Goal: Transaction & Acquisition: Purchase product/service

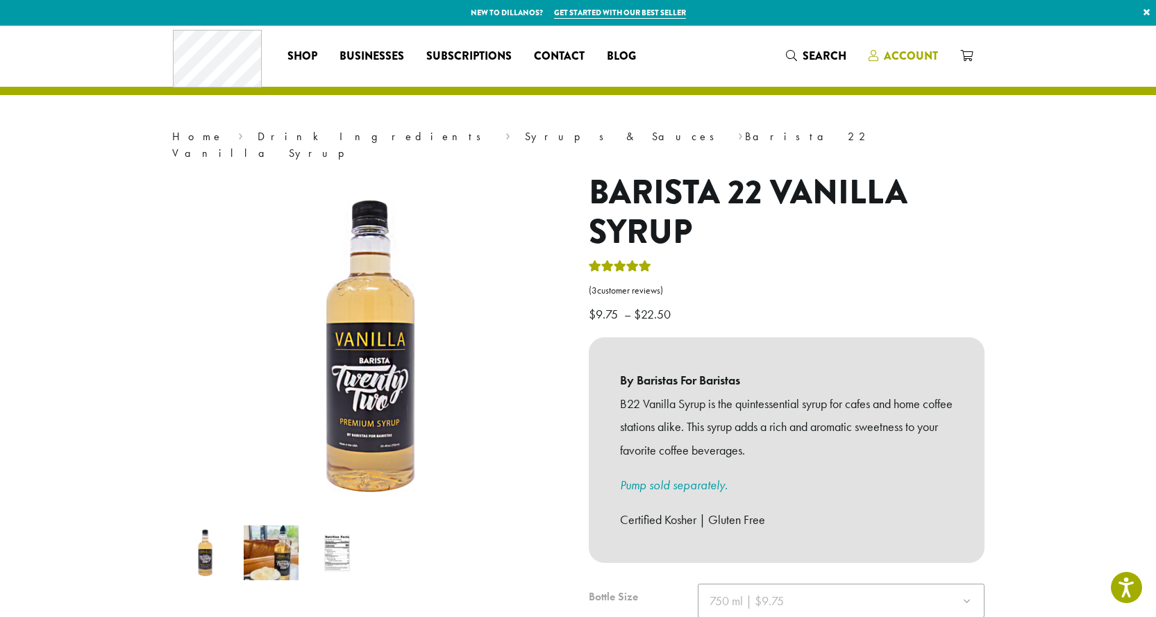
click at [907, 55] on span "Account" at bounding box center [911, 56] width 54 height 16
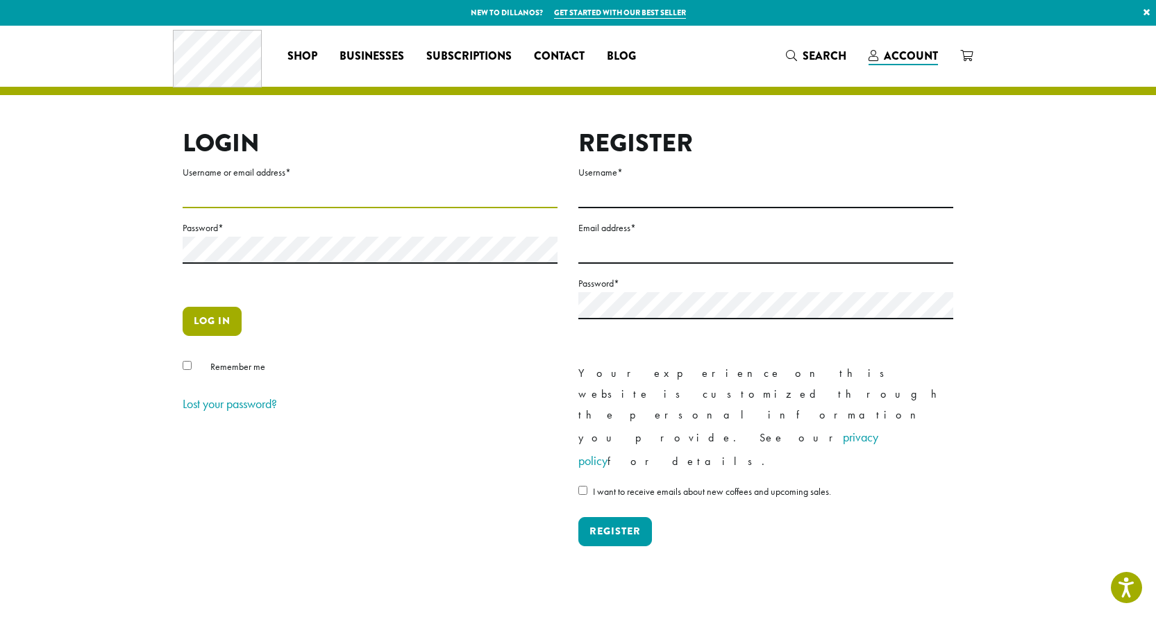
type input "**********"
click at [223, 317] on button "Log in" at bounding box center [212, 321] width 59 height 29
click at [210, 316] on button "Log in" at bounding box center [212, 321] width 59 height 29
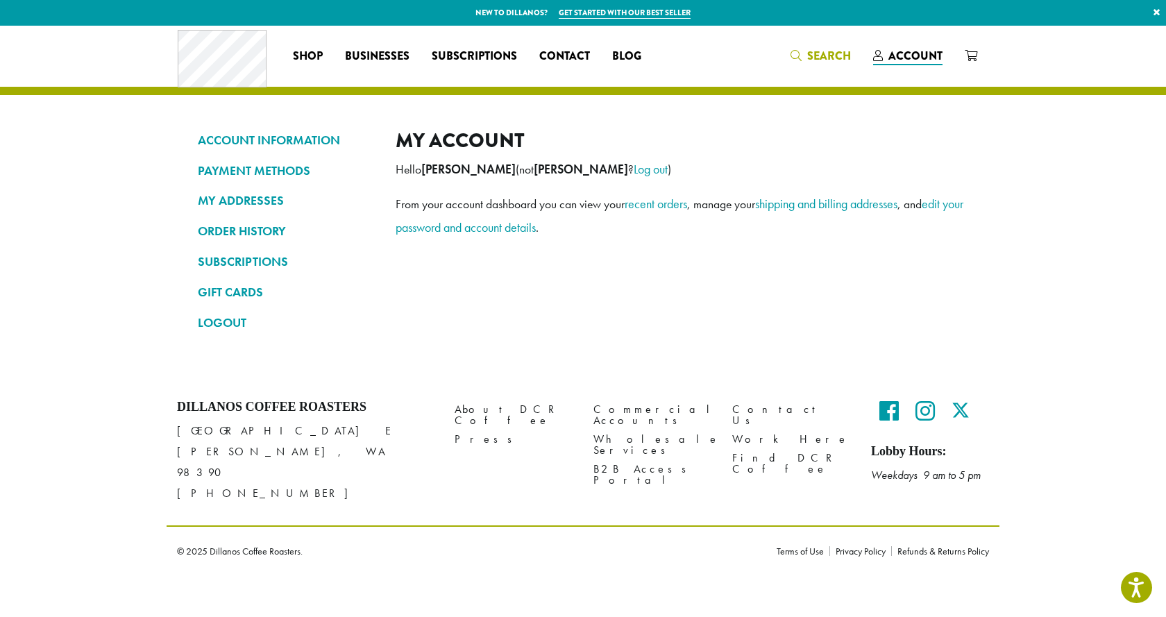
click at [833, 54] on span "Search" at bounding box center [829, 56] width 44 height 16
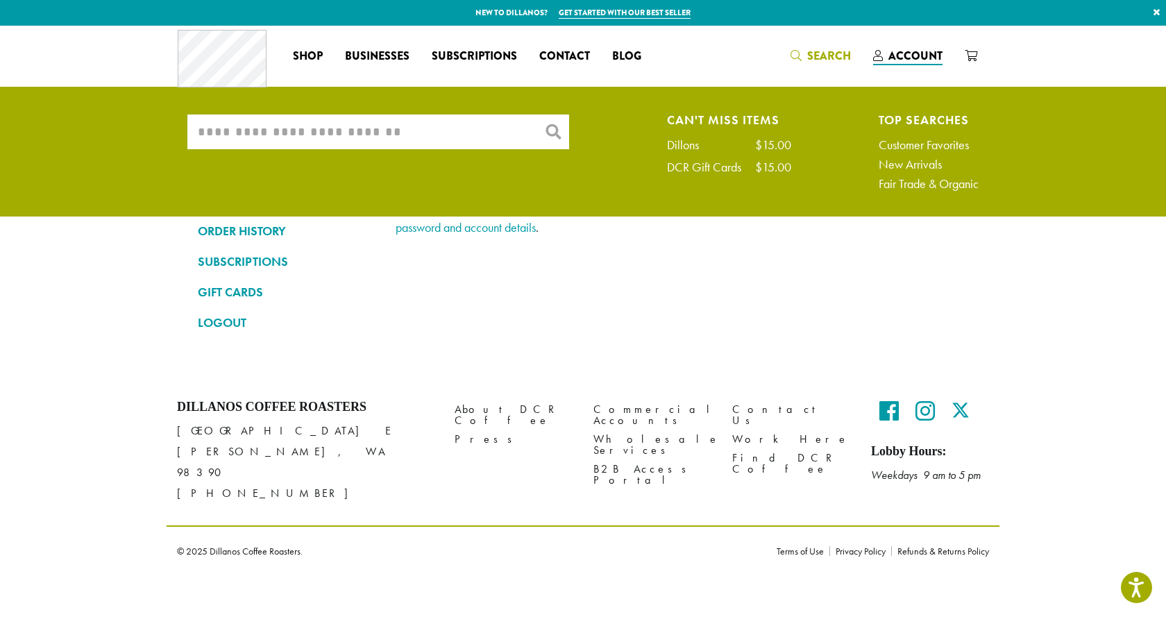
click at [351, 133] on input "What are you searching for?" at bounding box center [378, 132] width 382 height 35
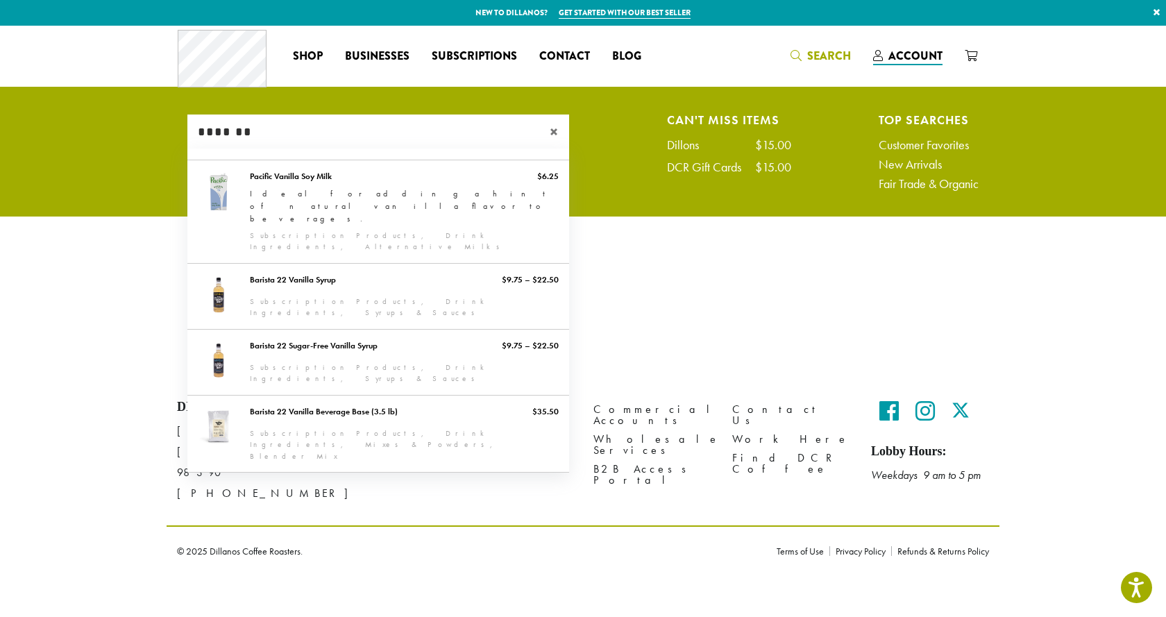
type input "*******"
click at [551, 130] on span "×" at bounding box center [559, 132] width 19 height 17
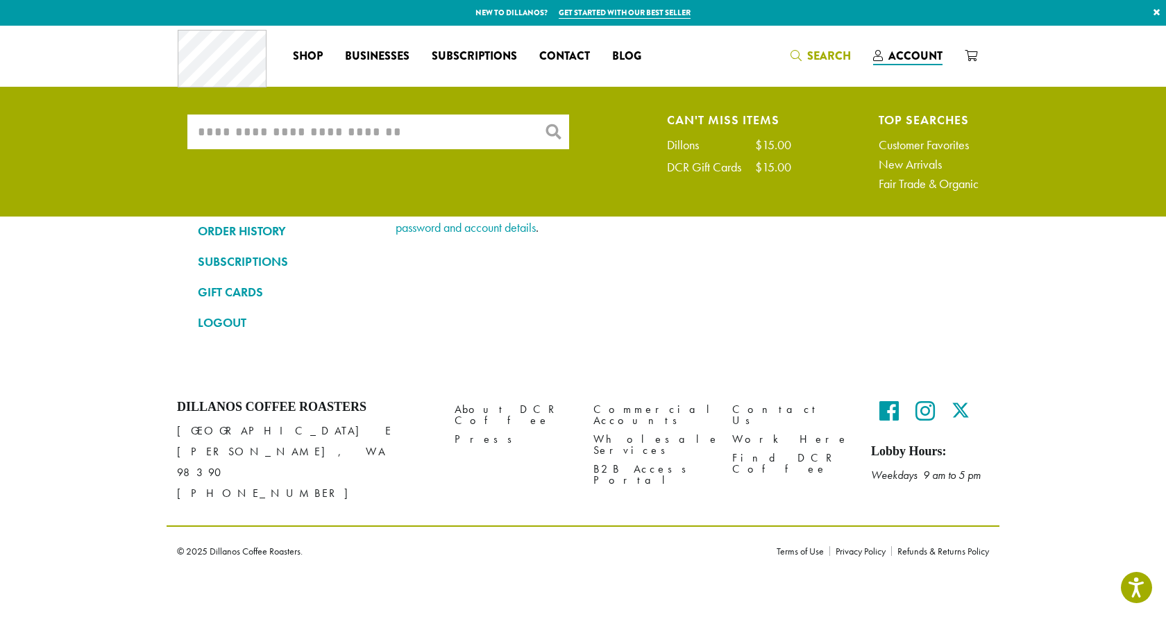
click at [555, 131] on input "What are you searching for?" at bounding box center [378, 132] width 382 height 35
click at [302, 136] on input "What are you searching for?" at bounding box center [378, 132] width 382 height 35
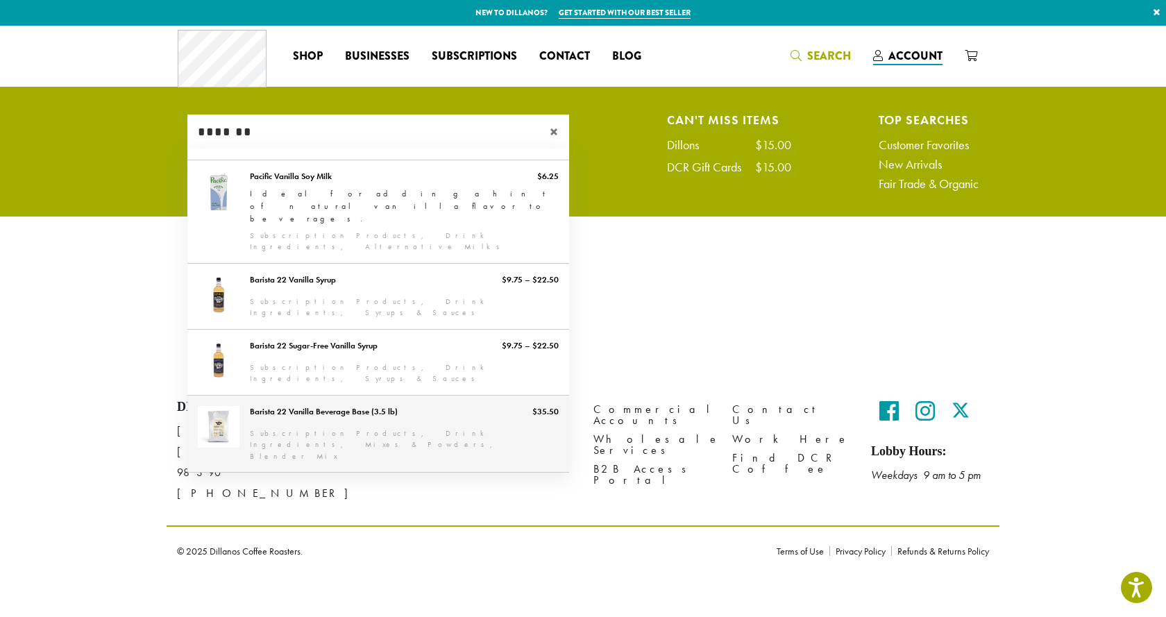
type input "*******"
click at [328, 396] on link "Barista 22 Vanilla Beverage Base (3.5 lb)" at bounding box center [378, 434] width 382 height 77
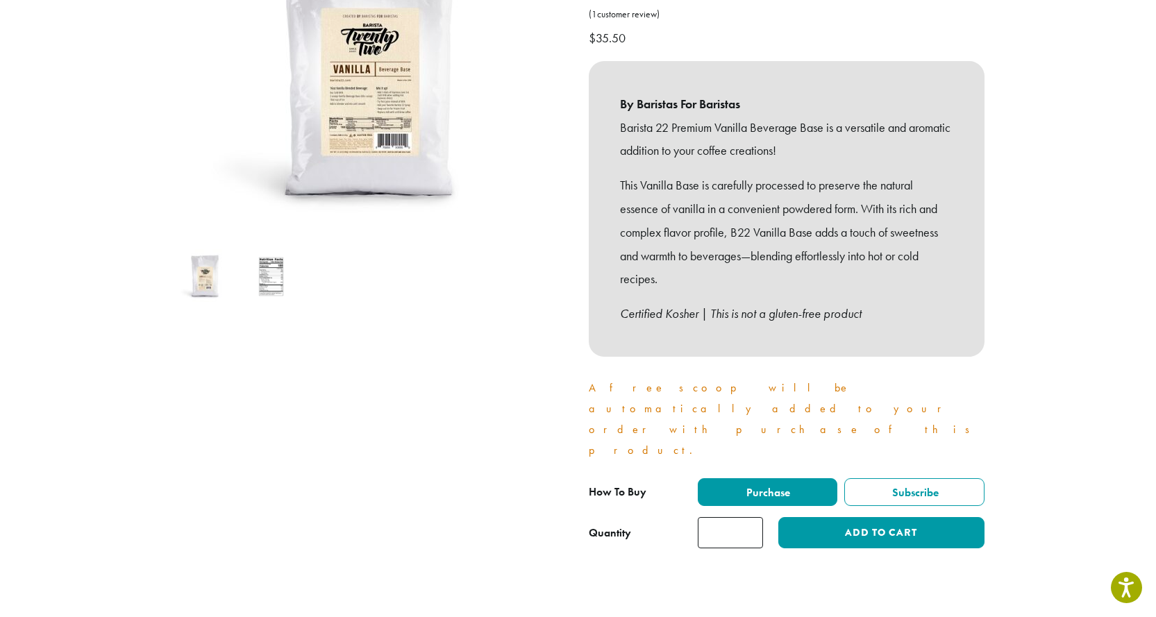
scroll to position [278, 0]
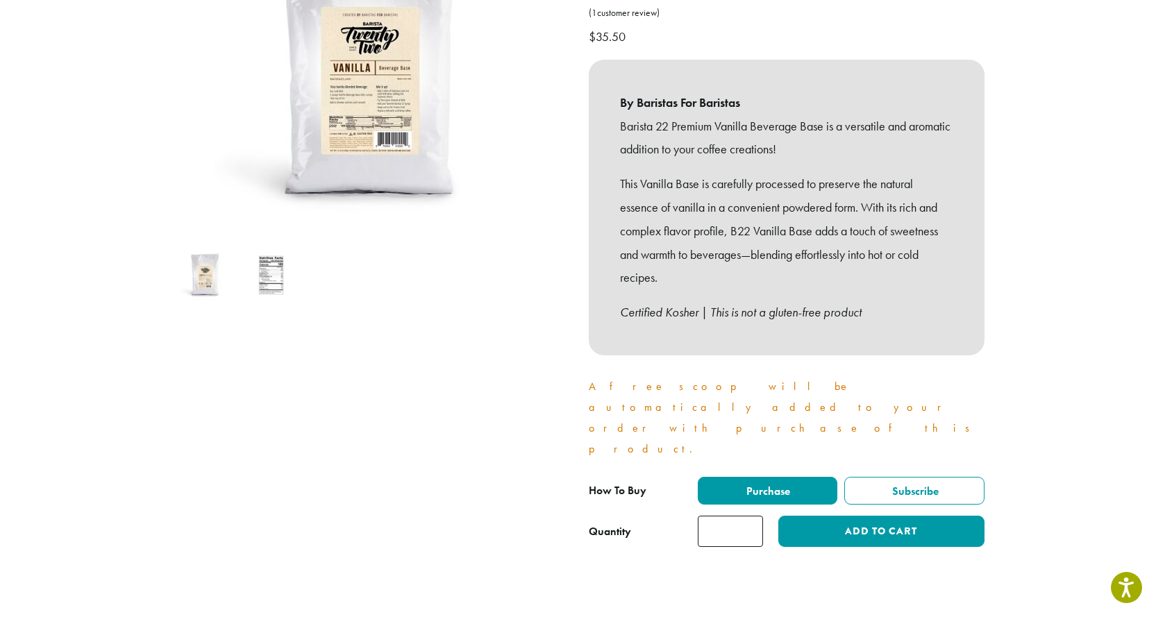
click at [750, 516] on input "*" at bounding box center [730, 531] width 65 height 31
click at [749, 516] on input "*" at bounding box center [730, 531] width 65 height 31
click at [750, 516] on input "*" at bounding box center [730, 531] width 65 height 31
type input "*"
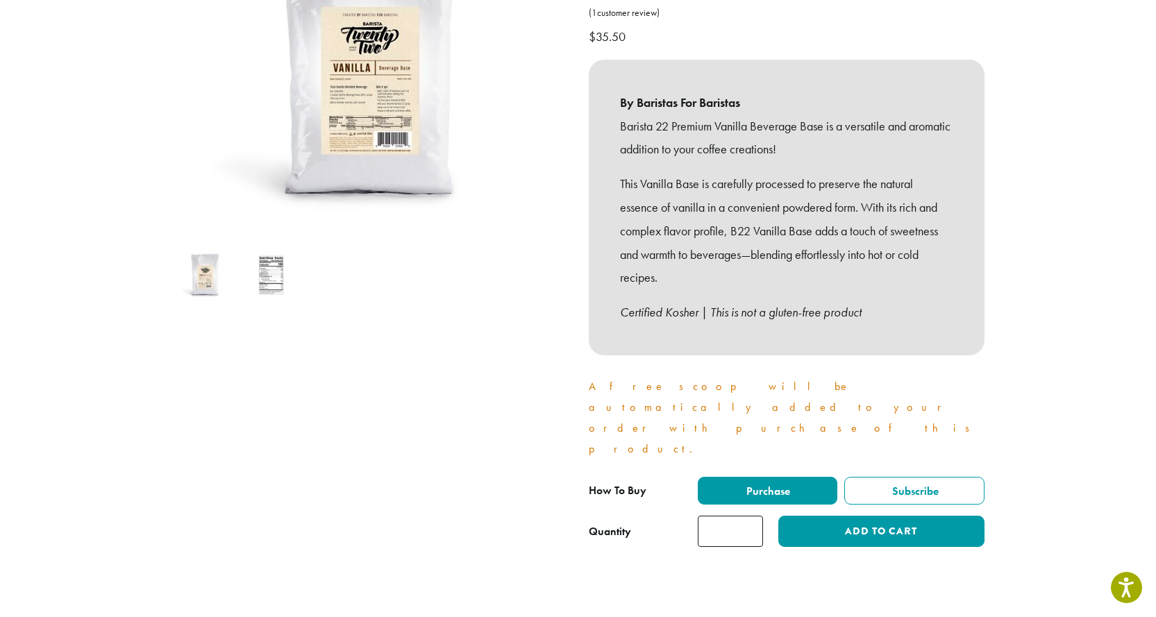
click at [749, 516] on input "*" at bounding box center [730, 531] width 65 height 31
click at [881, 516] on button "Add to cart" at bounding box center [880, 531] width 205 height 31
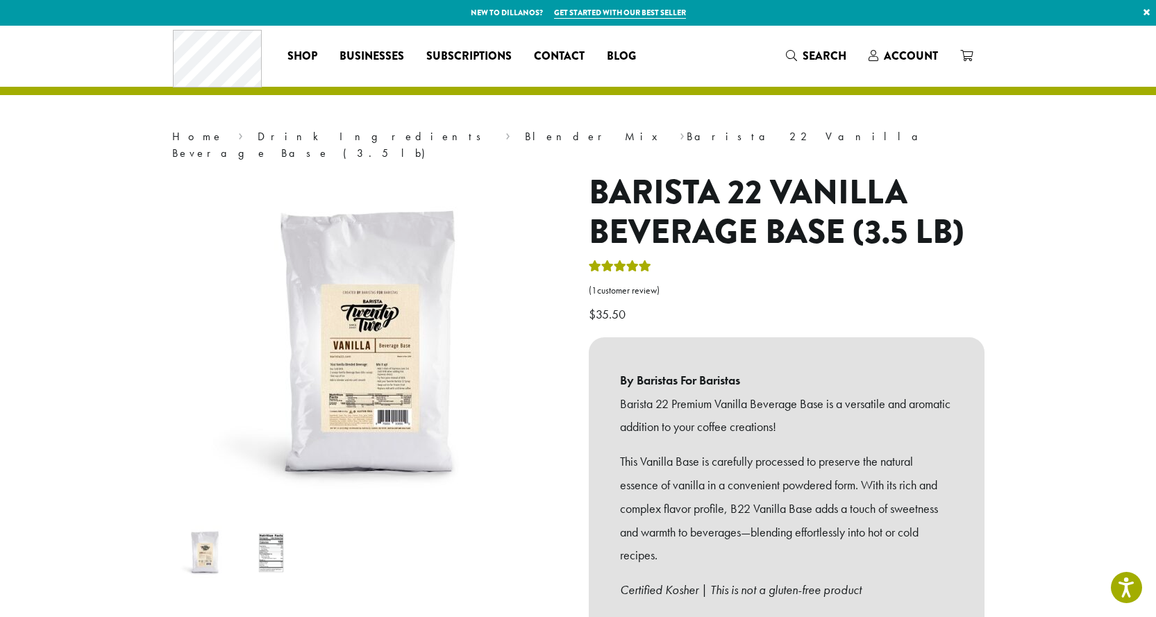
scroll to position [417, 0]
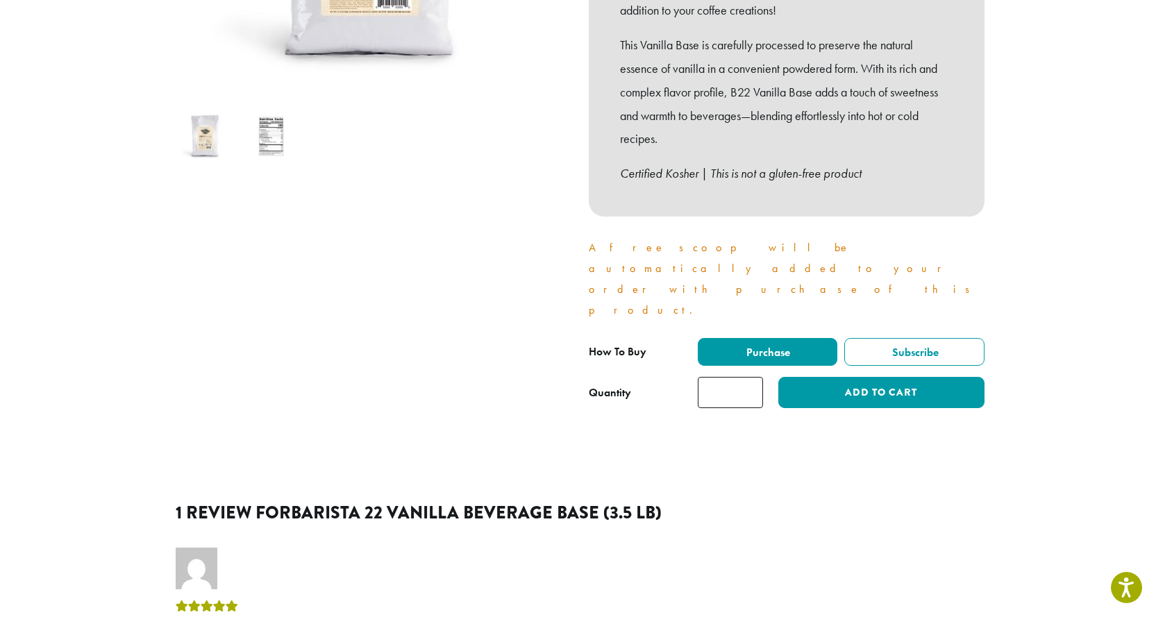
click at [752, 377] on input "*" at bounding box center [730, 392] width 65 height 31
type input "*"
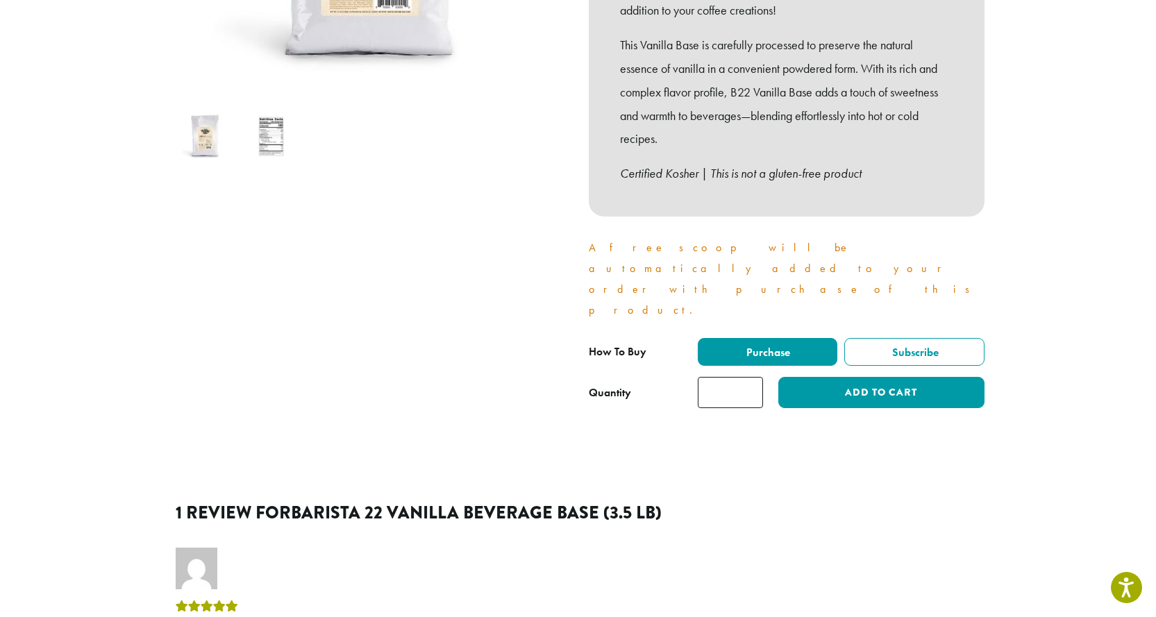
click at [752, 377] on input "*" at bounding box center [730, 392] width 65 height 31
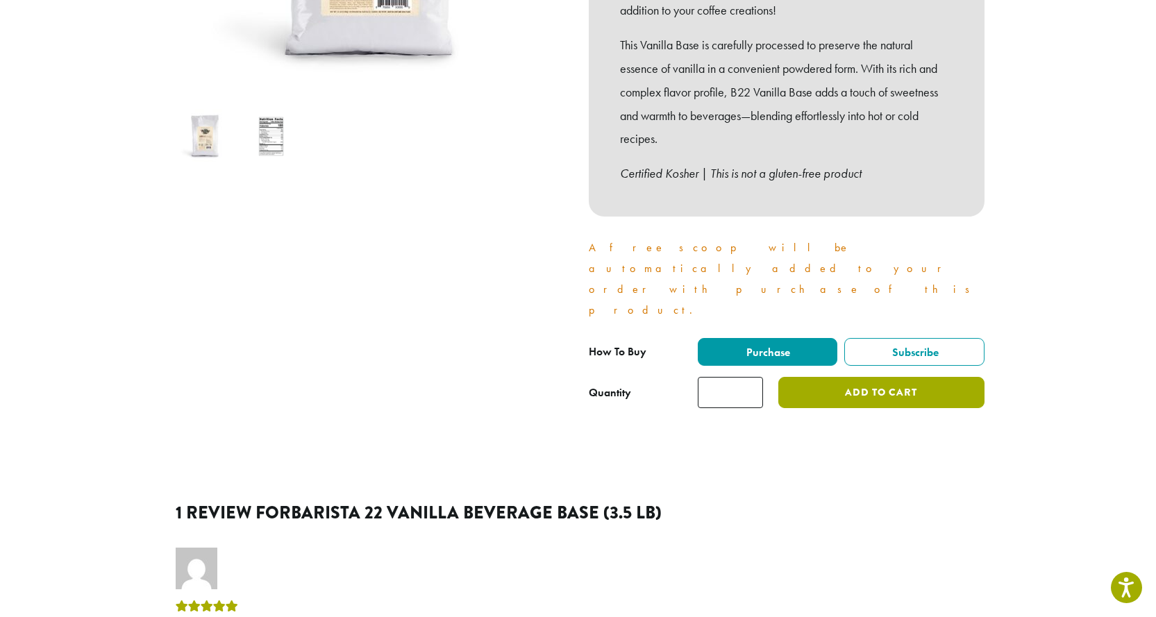
click at [888, 377] on button "Add to cart" at bounding box center [880, 392] width 205 height 31
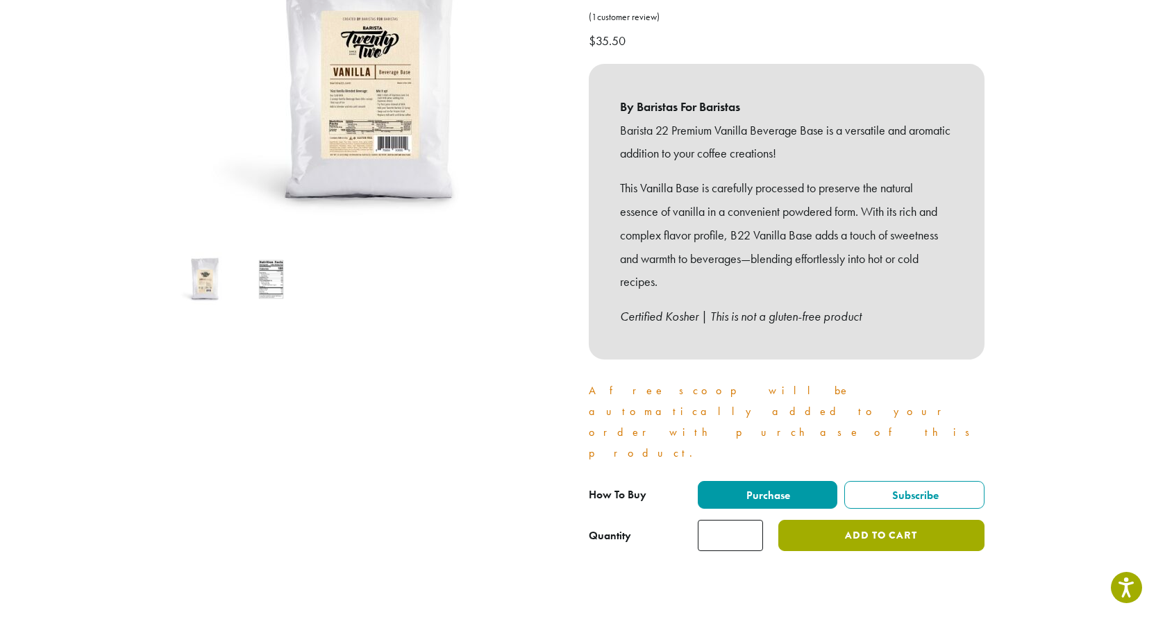
scroll to position [278, 0]
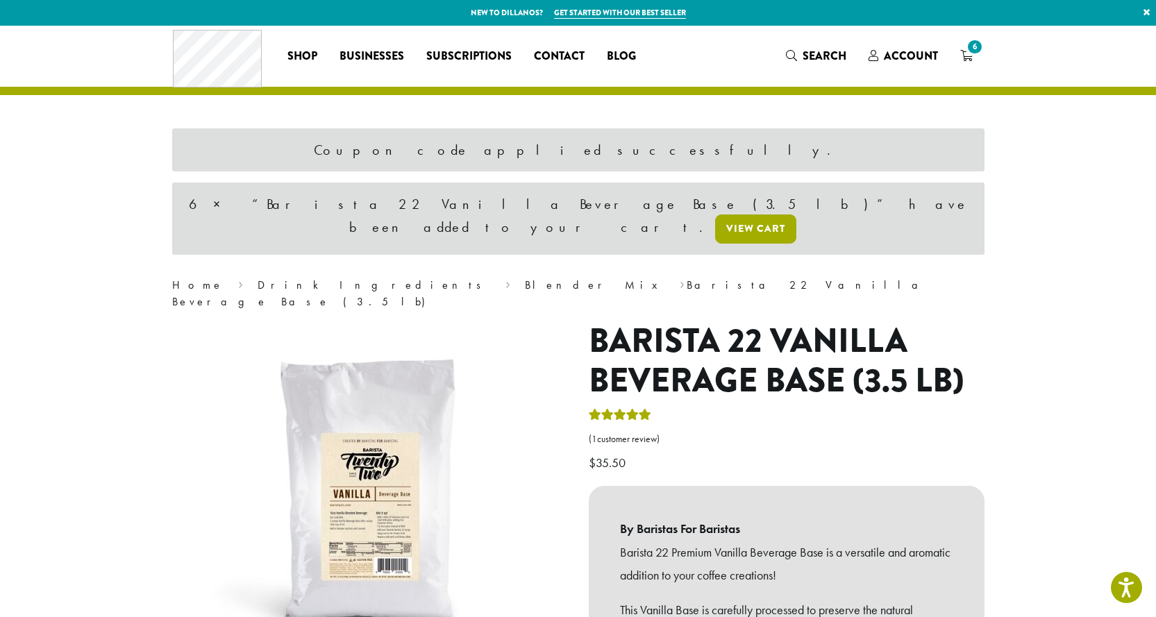
click at [787, 215] on link "View cart" at bounding box center [755, 229] width 81 height 29
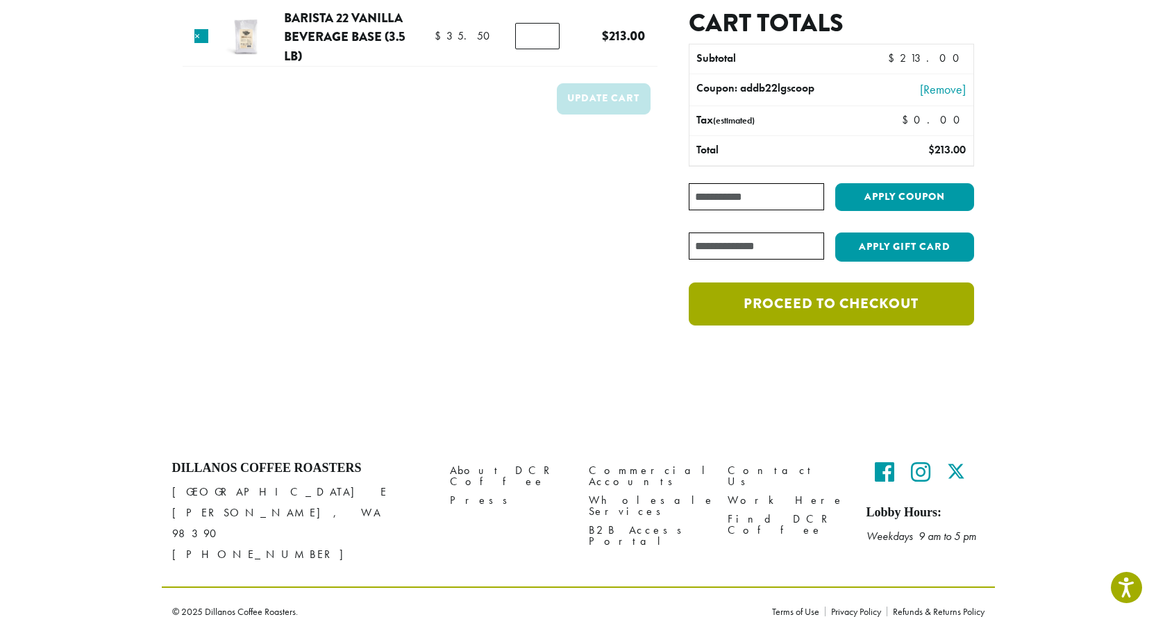
click at [836, 294] on link "Proceed to checkout" at bounding box center [831, 304] width 285 height 43
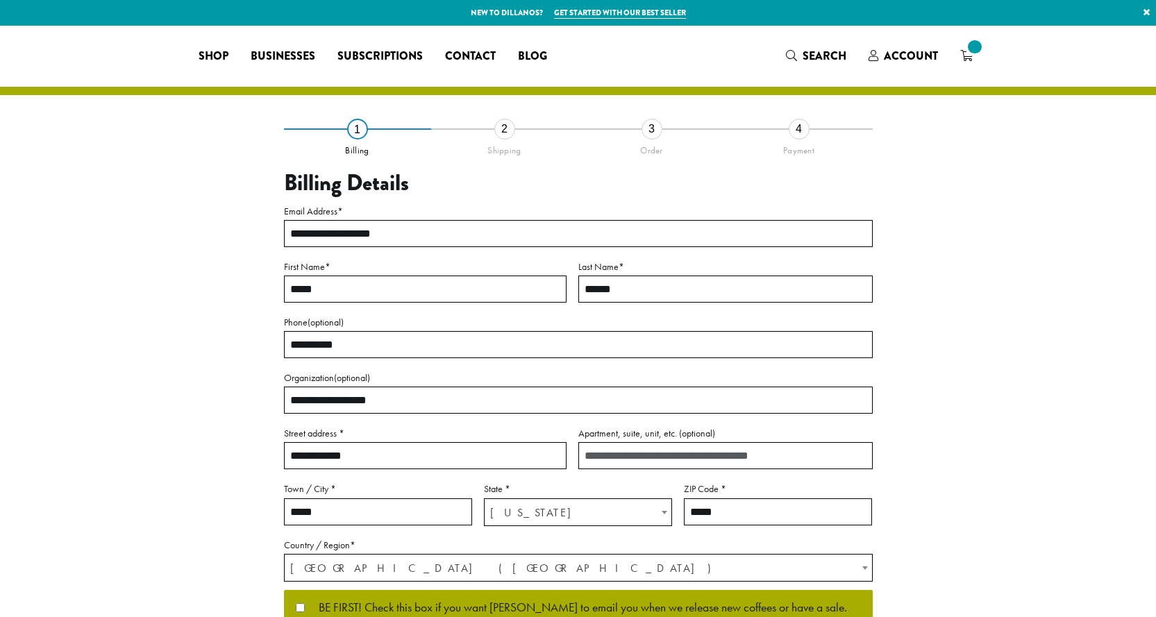
select select "**"
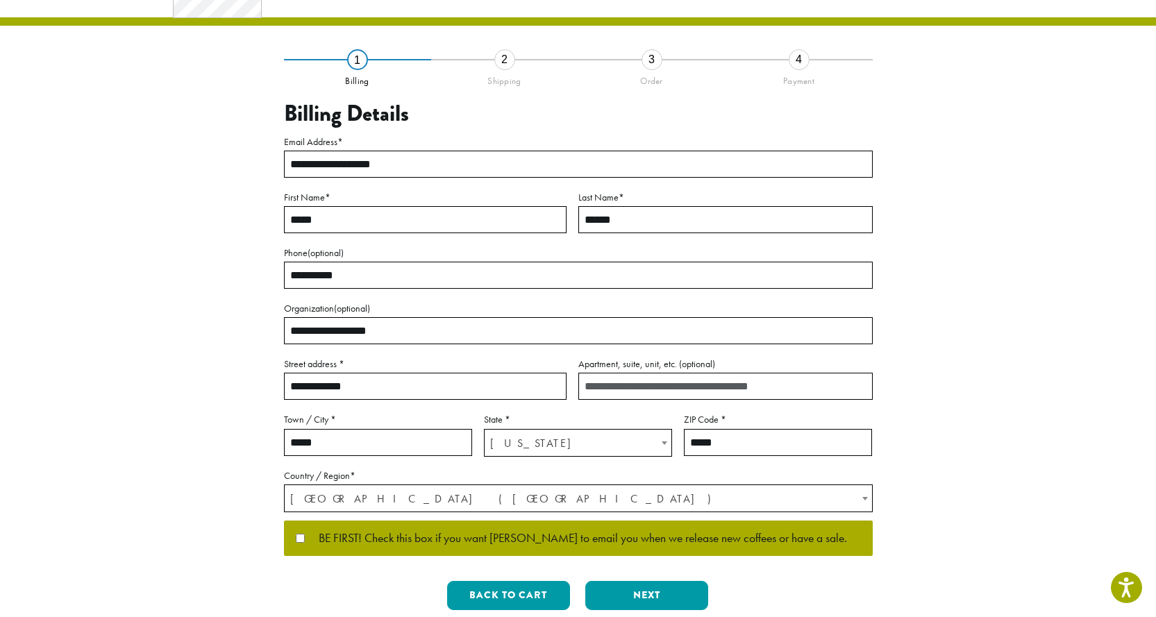
scroll to position [278, 0]
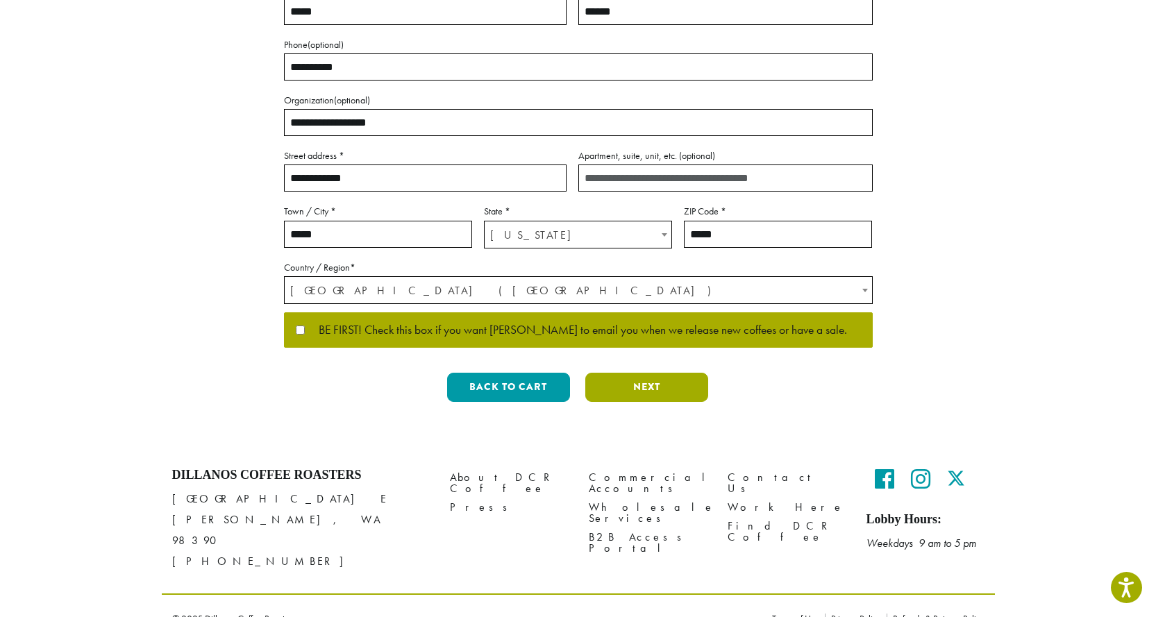
click at [653, 385] on button "Next" at bounding box center [646, 387] width 123 height 29
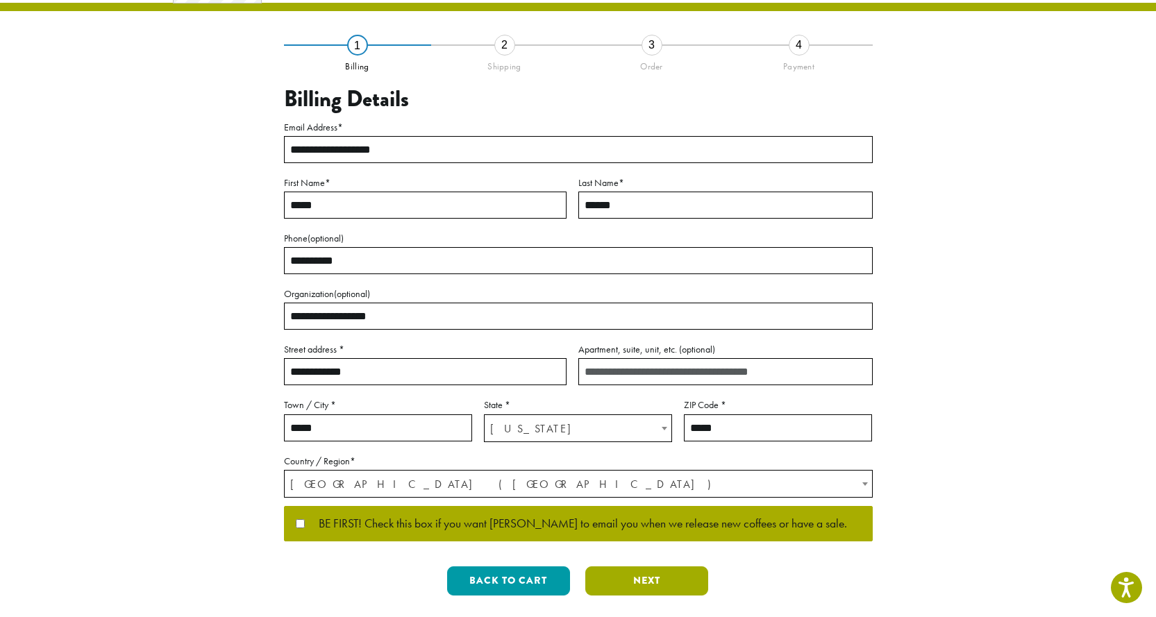
scroll to position [0, 0]
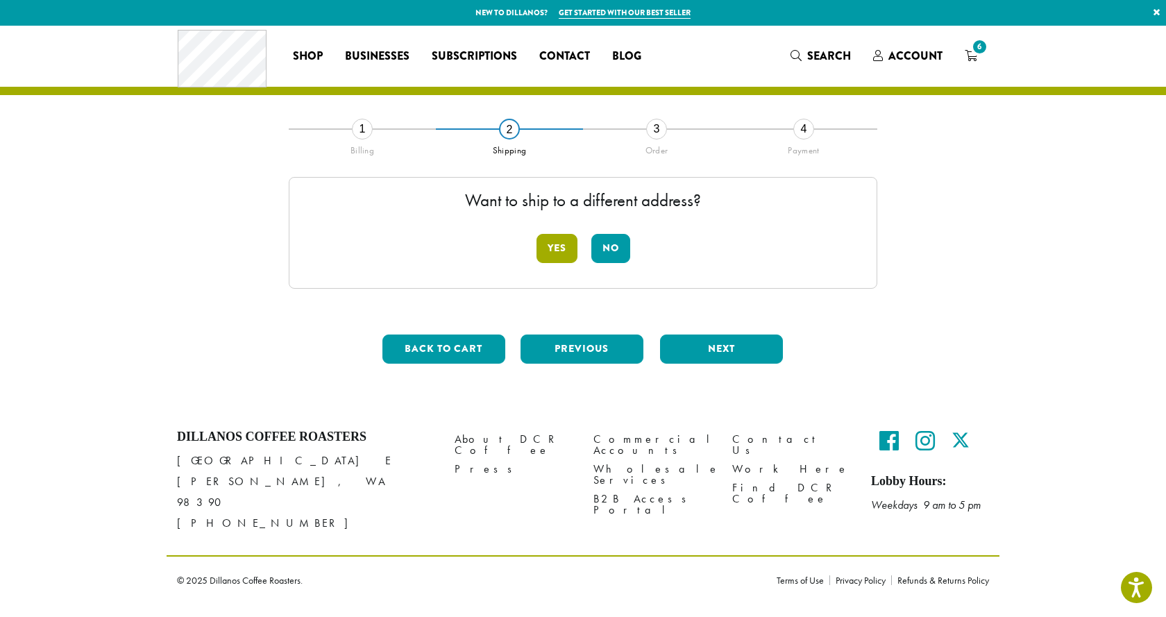
click at [556, 245] on button "Yes" at bounding box center [557, 248] width 41 height 29
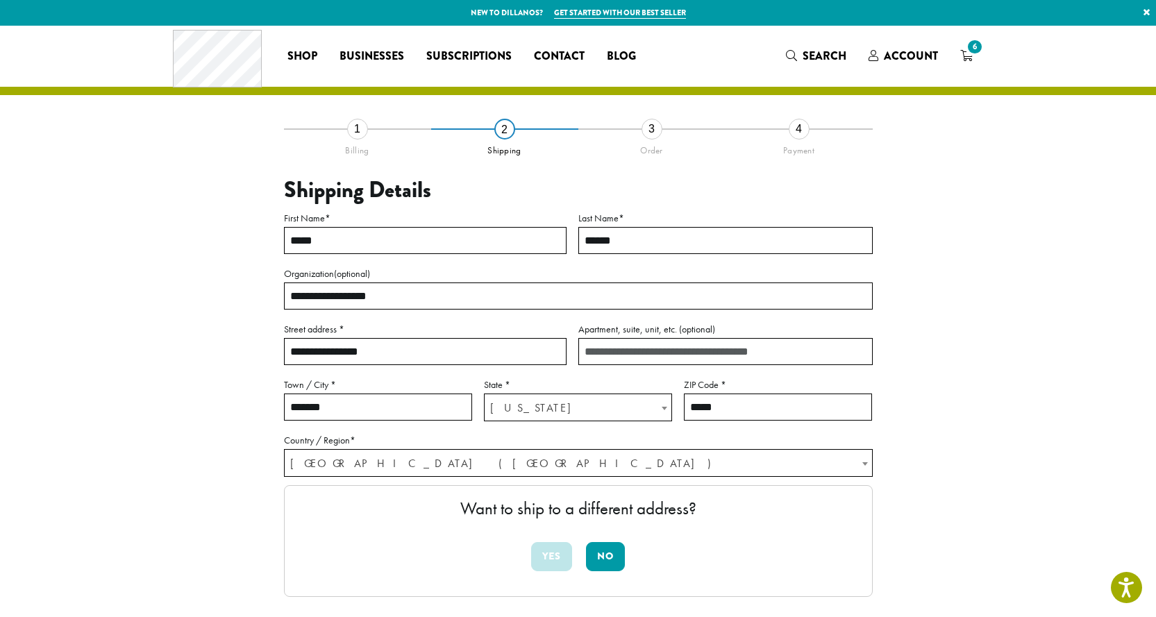
scroll to position [208, 0]
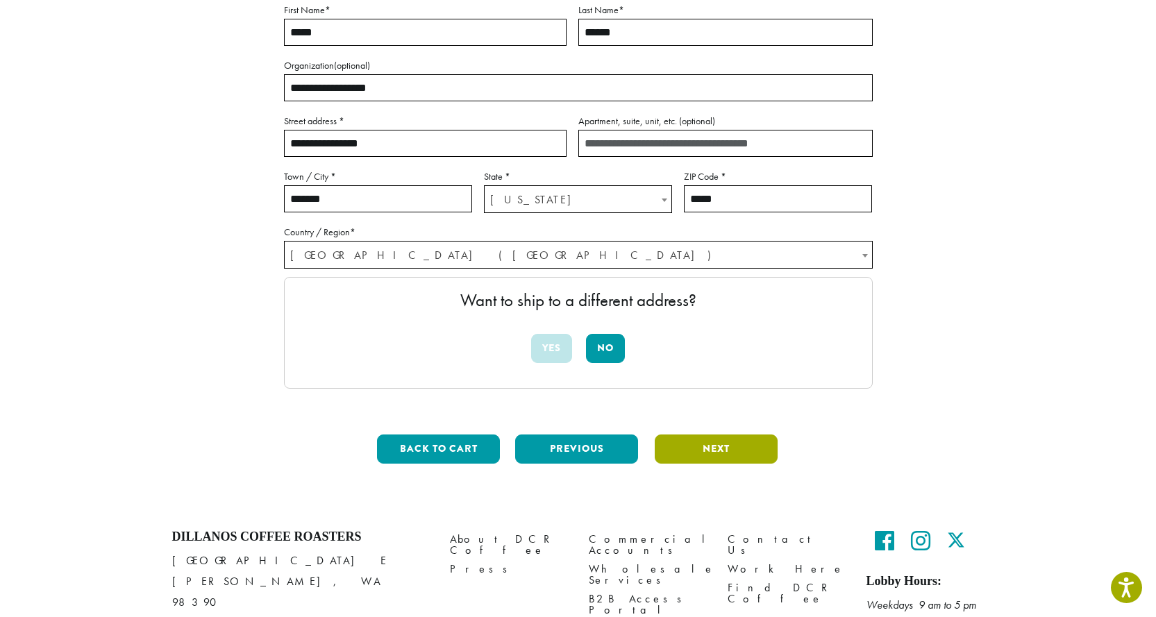
click at [714, 448] on button "Next" at bounding box center [716, 449] width 123 height 29
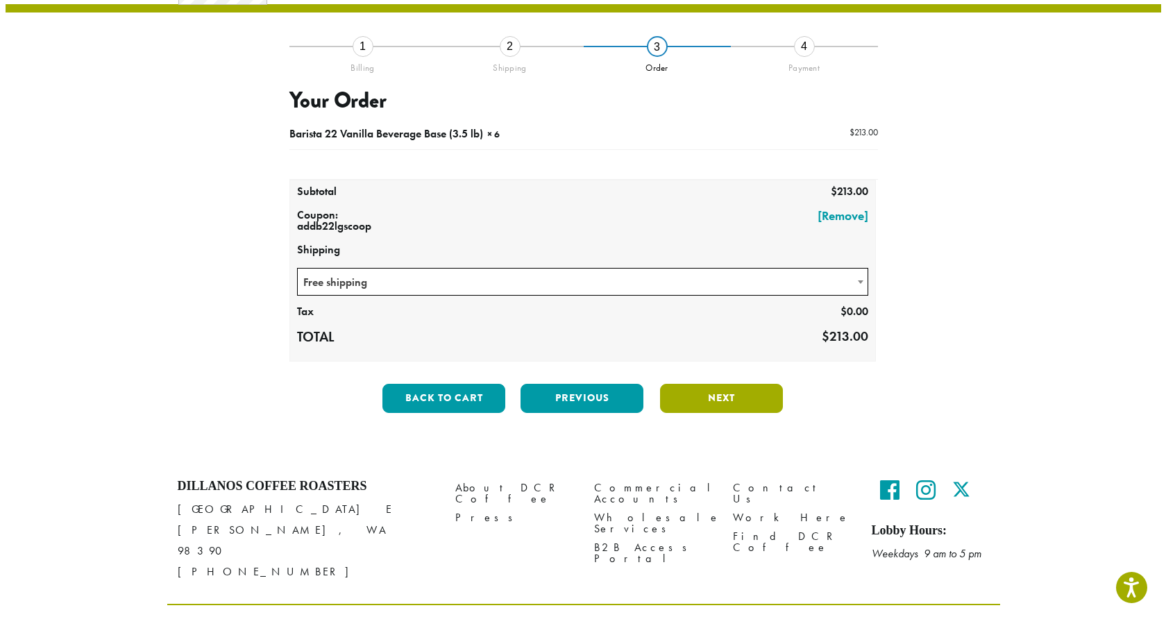
scroll to position [80, 0]
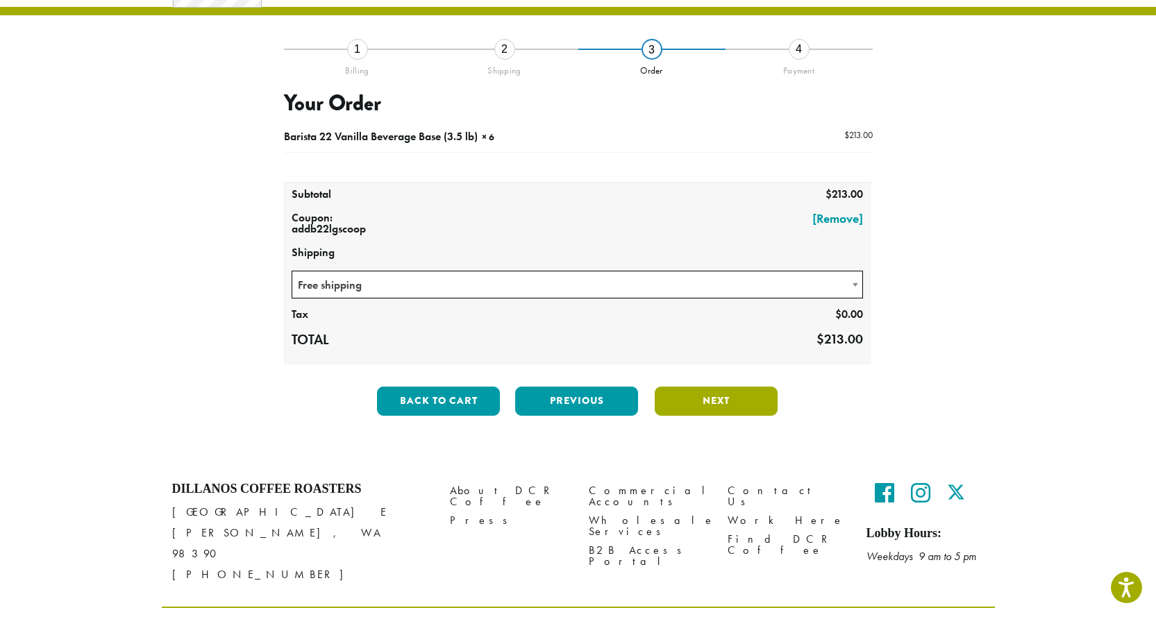
click at [709, 396] on button "Next" at bounding box center [716, 401] width 123 height 29
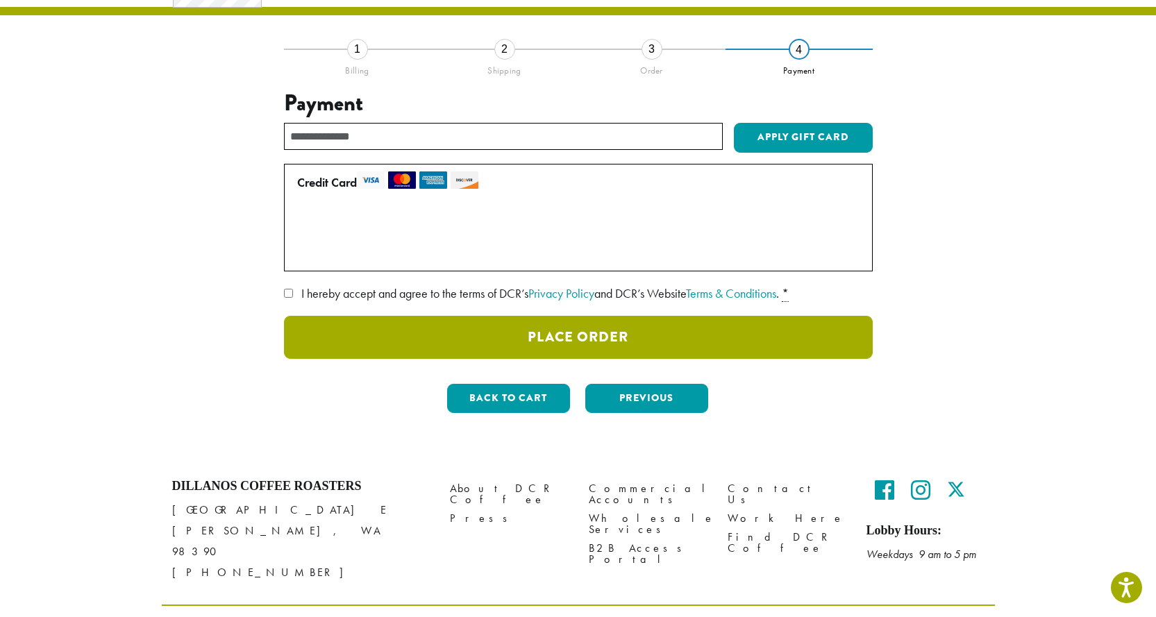
click at [589, 333] on button "Place Order" at bounding box center [578, 337] width 589 height 43
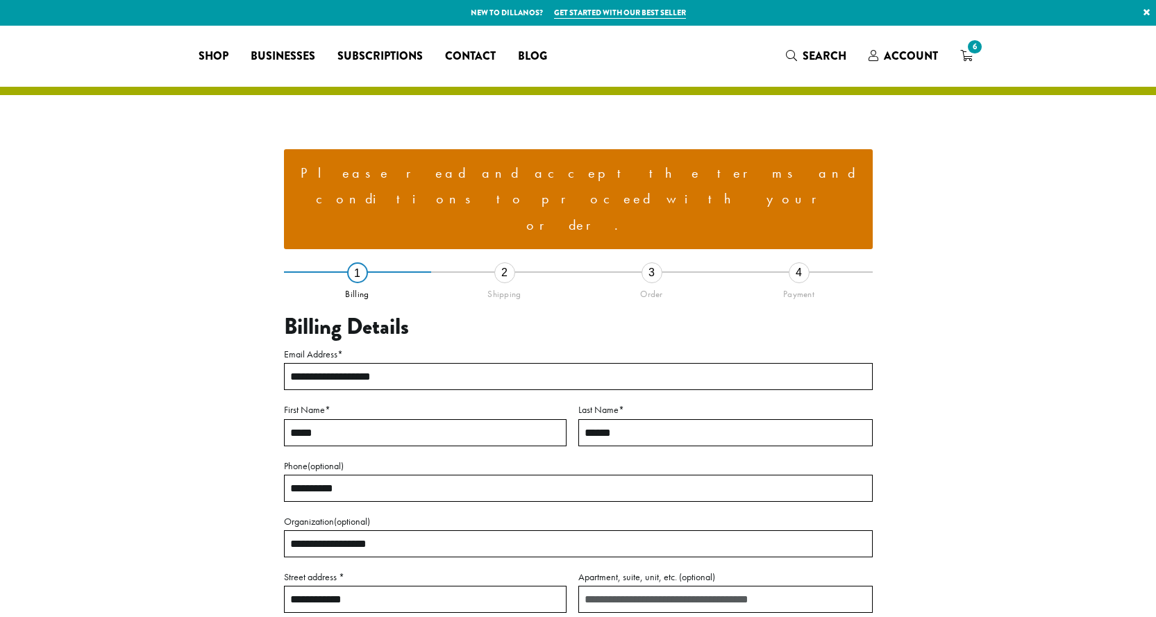
select select "**"
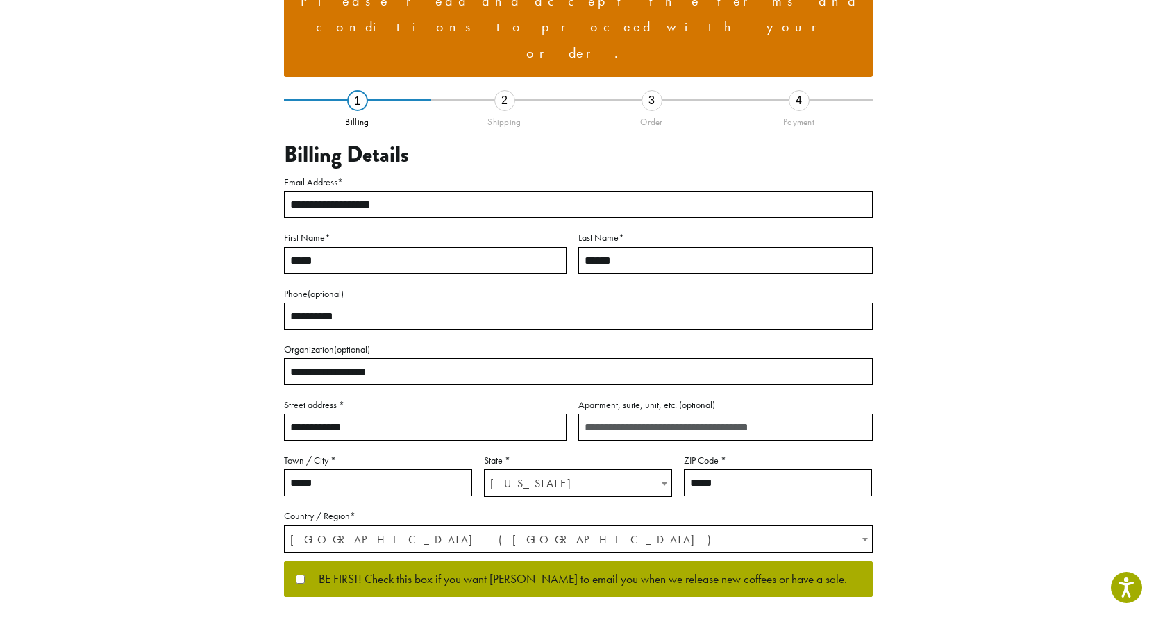
scroll to position [376, 0]
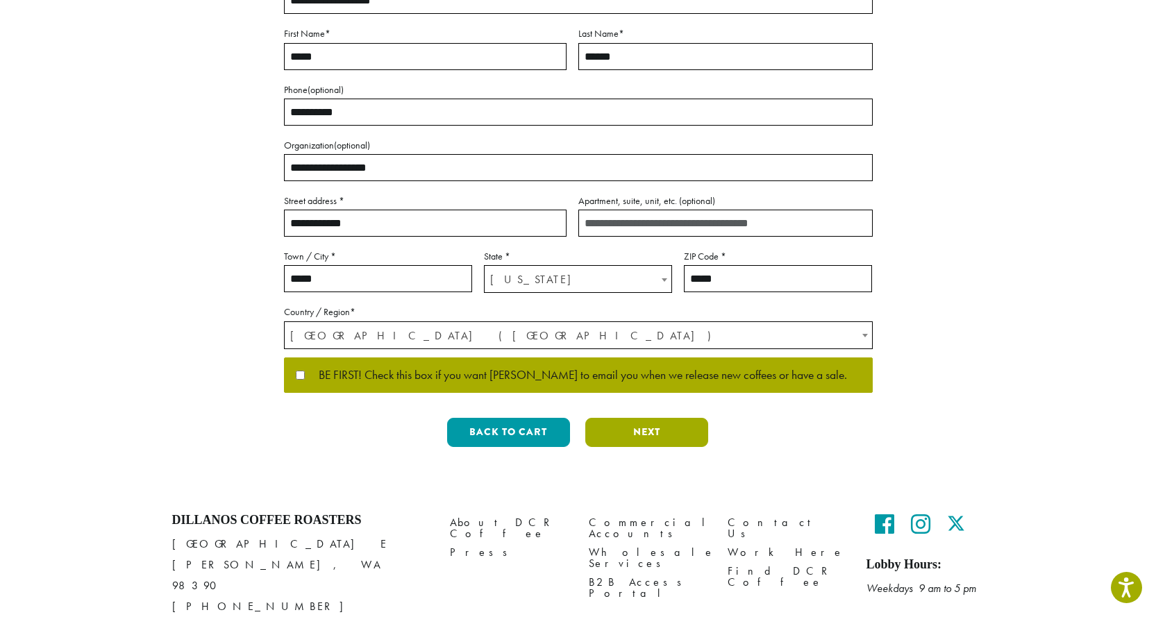
click at [651, 418] on button "Next" at bounding box center [646, 432] width 123 height 29
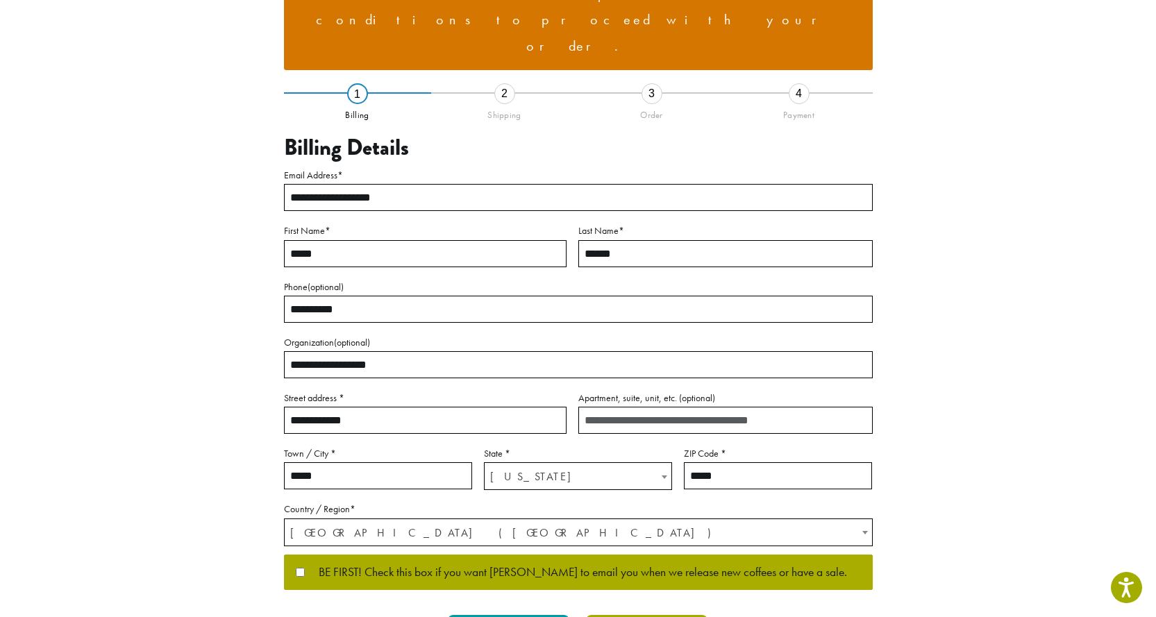
scroll to position [60, 0]
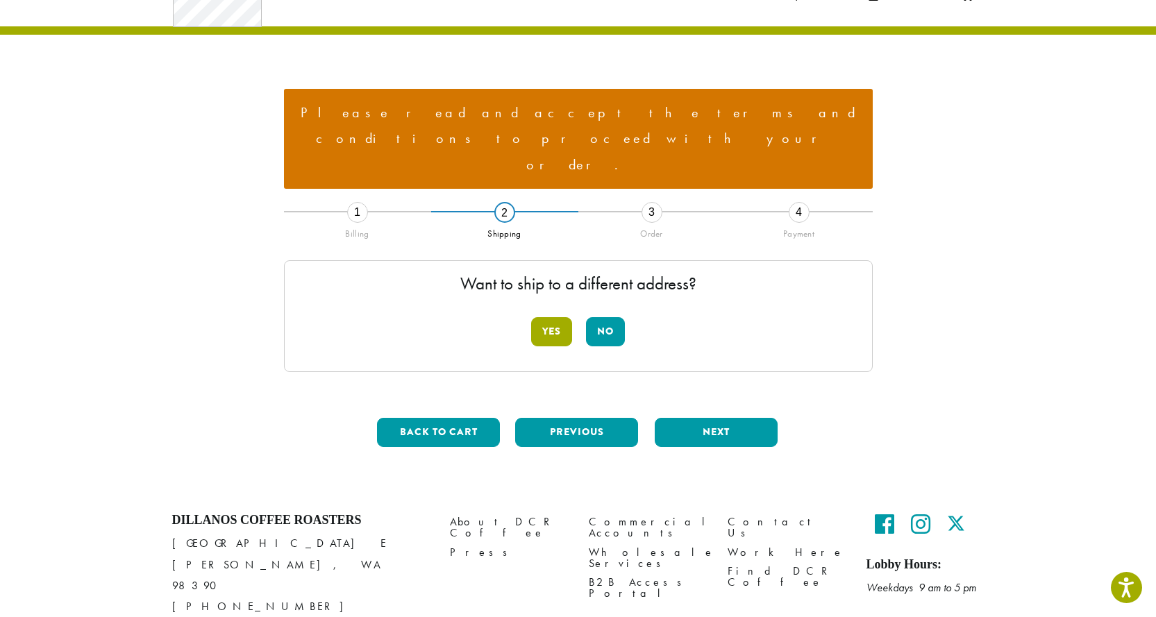
click at [555, 317] on button "Yes" at bounding box center [551, 331] width 41 height 29
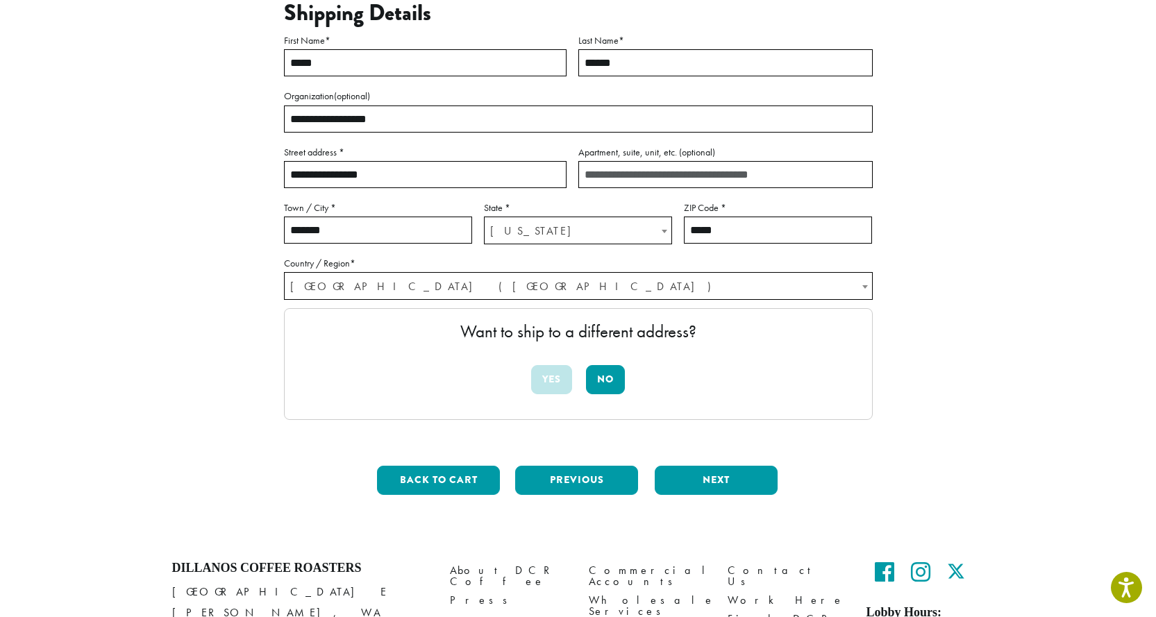
scroll to position [338, 0]
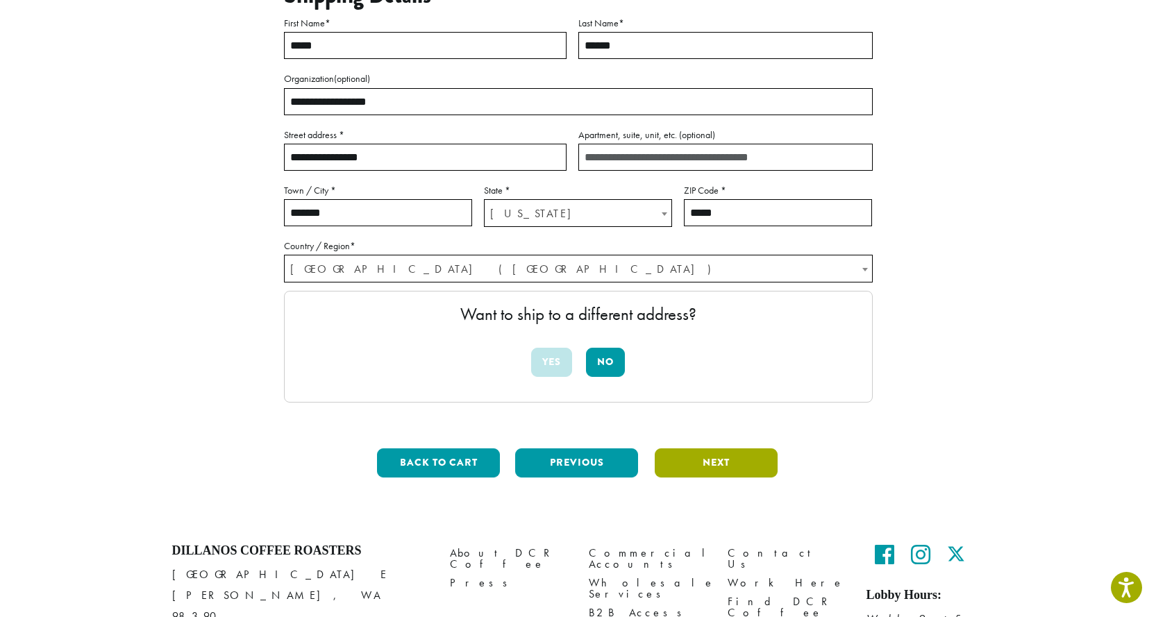
click at [722, 448] on button "Next" at bounding box center [716, 462] width 123 height 29
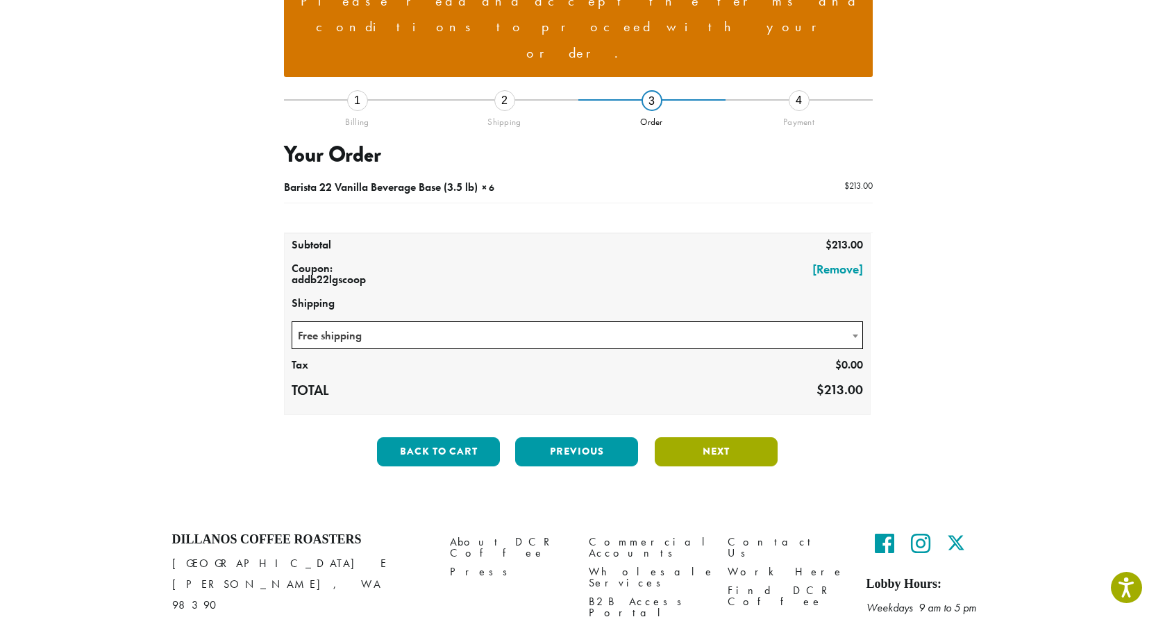
scroll to position [171, 0]
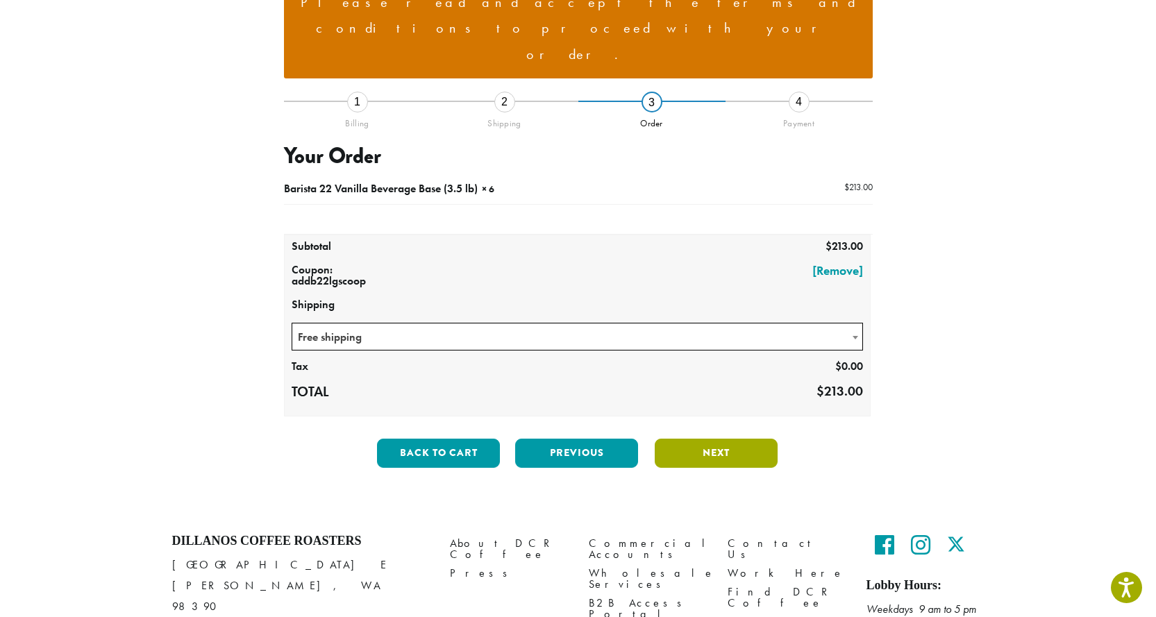
click at [715, 439] on button "Next" at bounding box center [716, 453] width 123 height 29
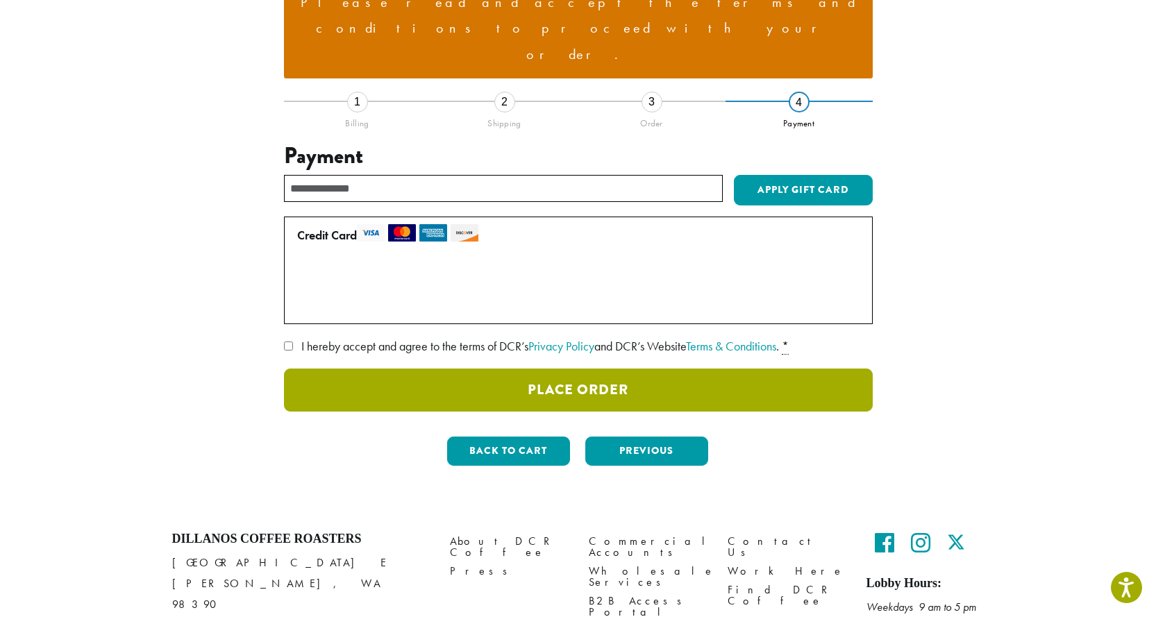
click at [597, 369] on button "Place Order" at bounding box center [578, 390] width 589 height 43
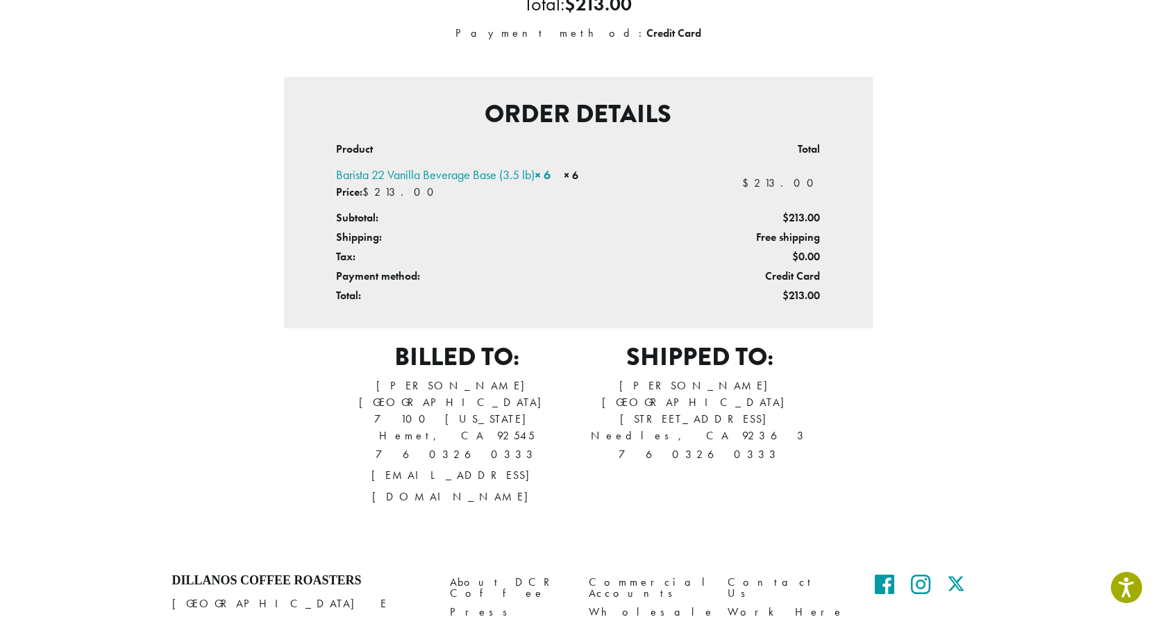
scroll to position [278, 0]
